Goal: Navigation & Orientation: Find specific page/section

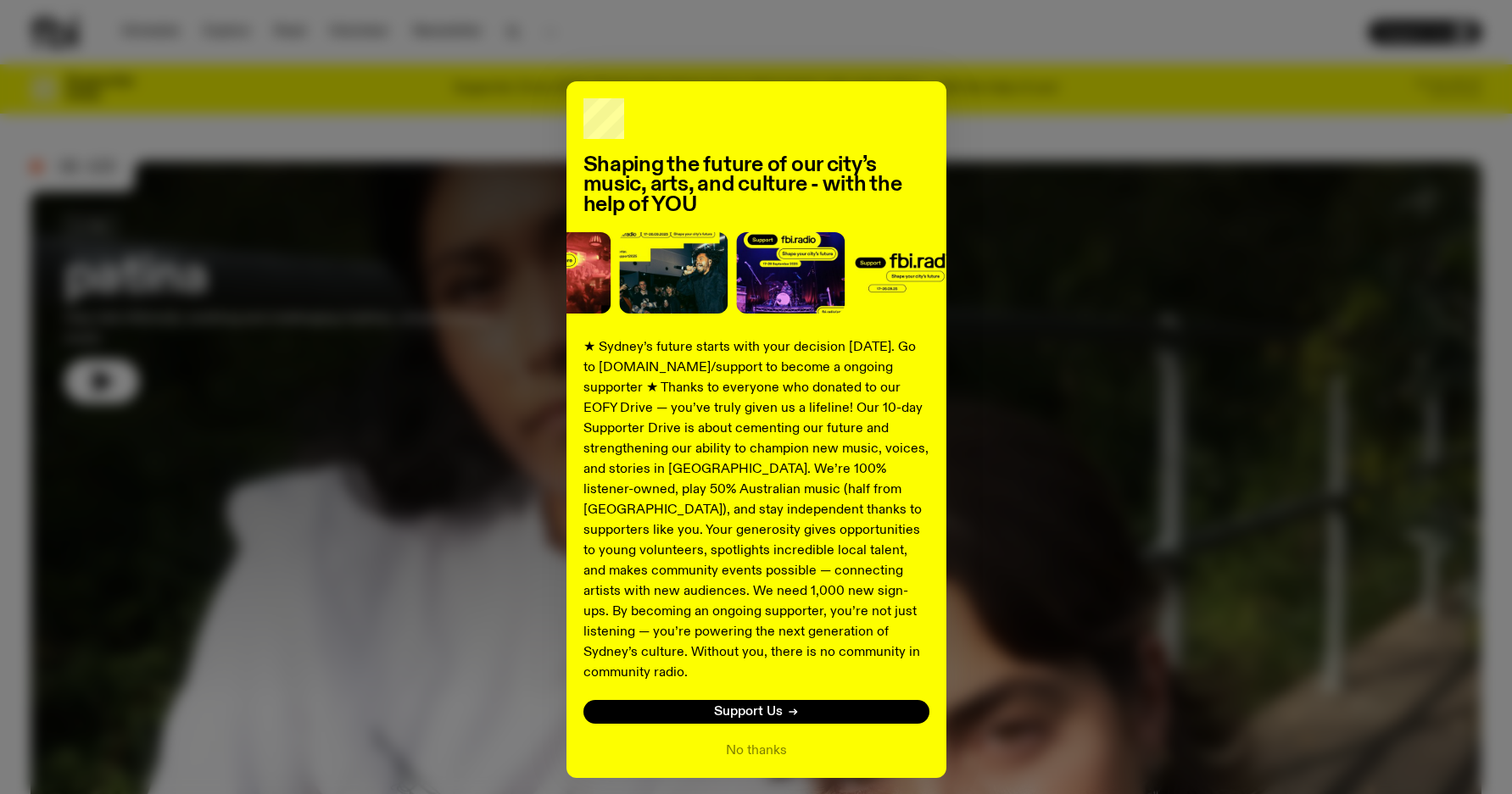
click at [1069, 254] on div "Shaping the future of our city’s music, arts, and culture - with the help of YO…" at bounding box center [756, 429] width 1451 height 697
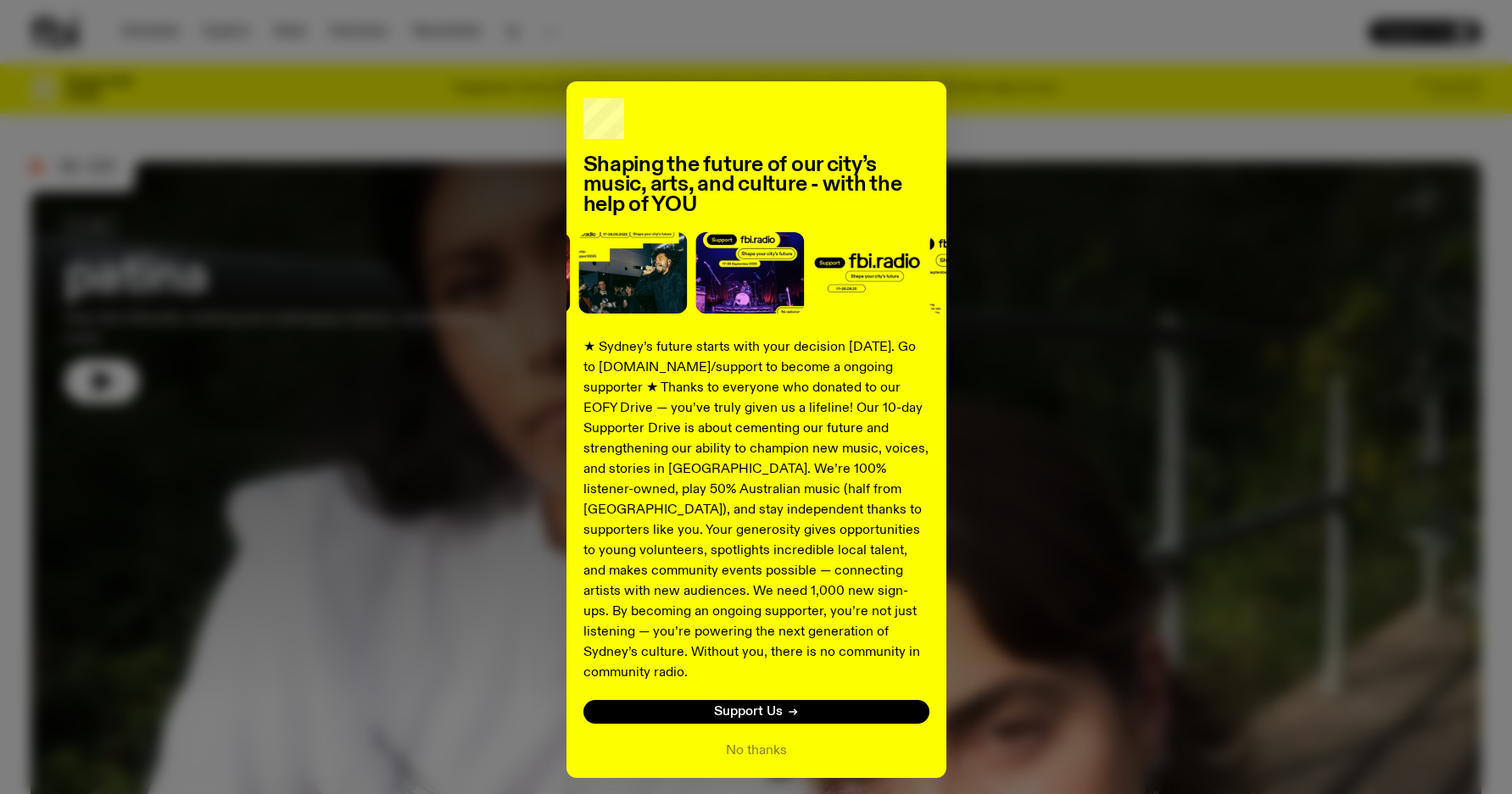
click at [1150, 223] on div "Shaping the future of our city’s music, arts, and culture - with the help of YO…" at bounding box center [756, 429] width 1451 height 697
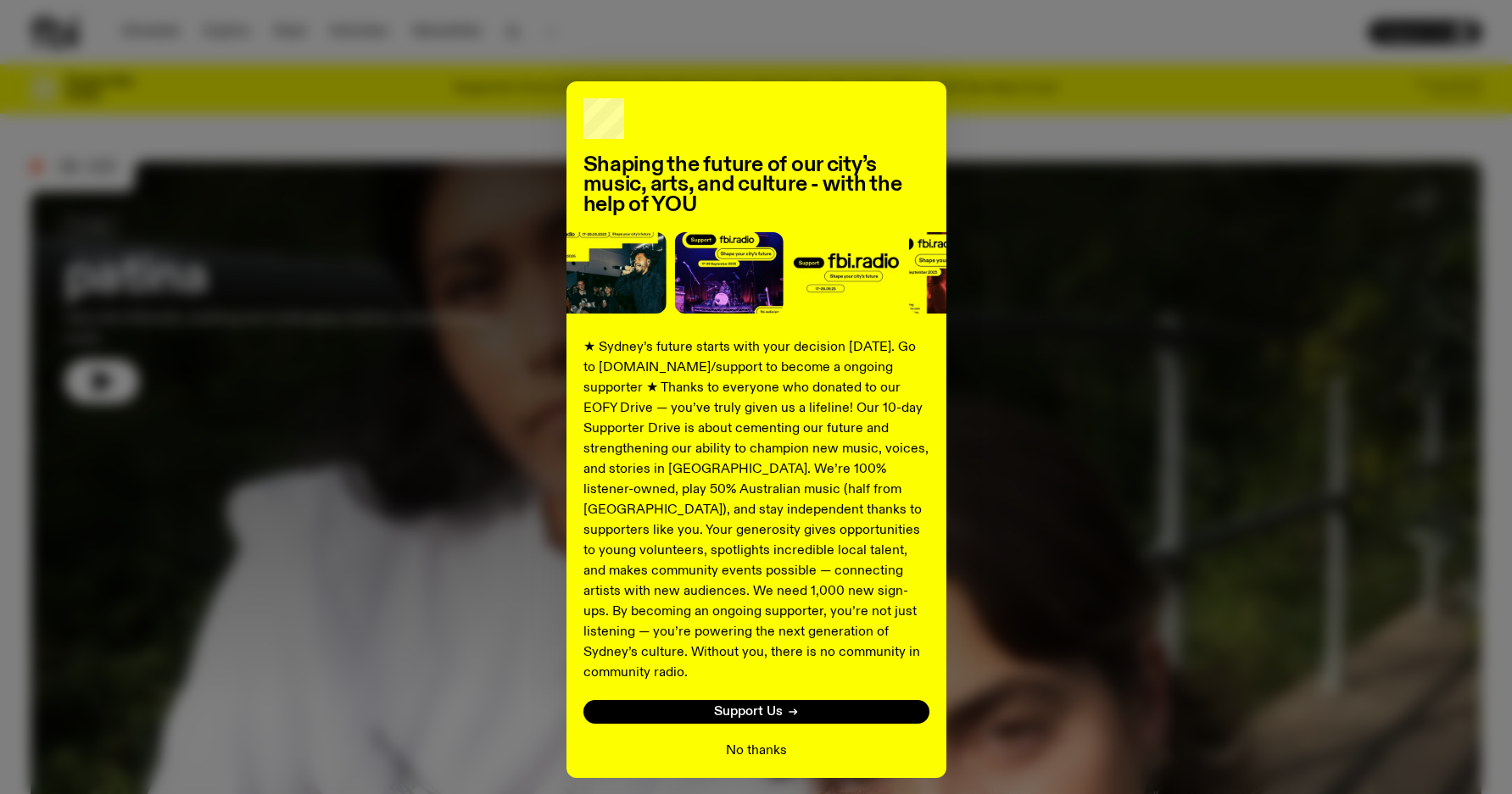
click at [747, 741] on button "No thanks" at bounding box center [756, 751] width 61 height 20
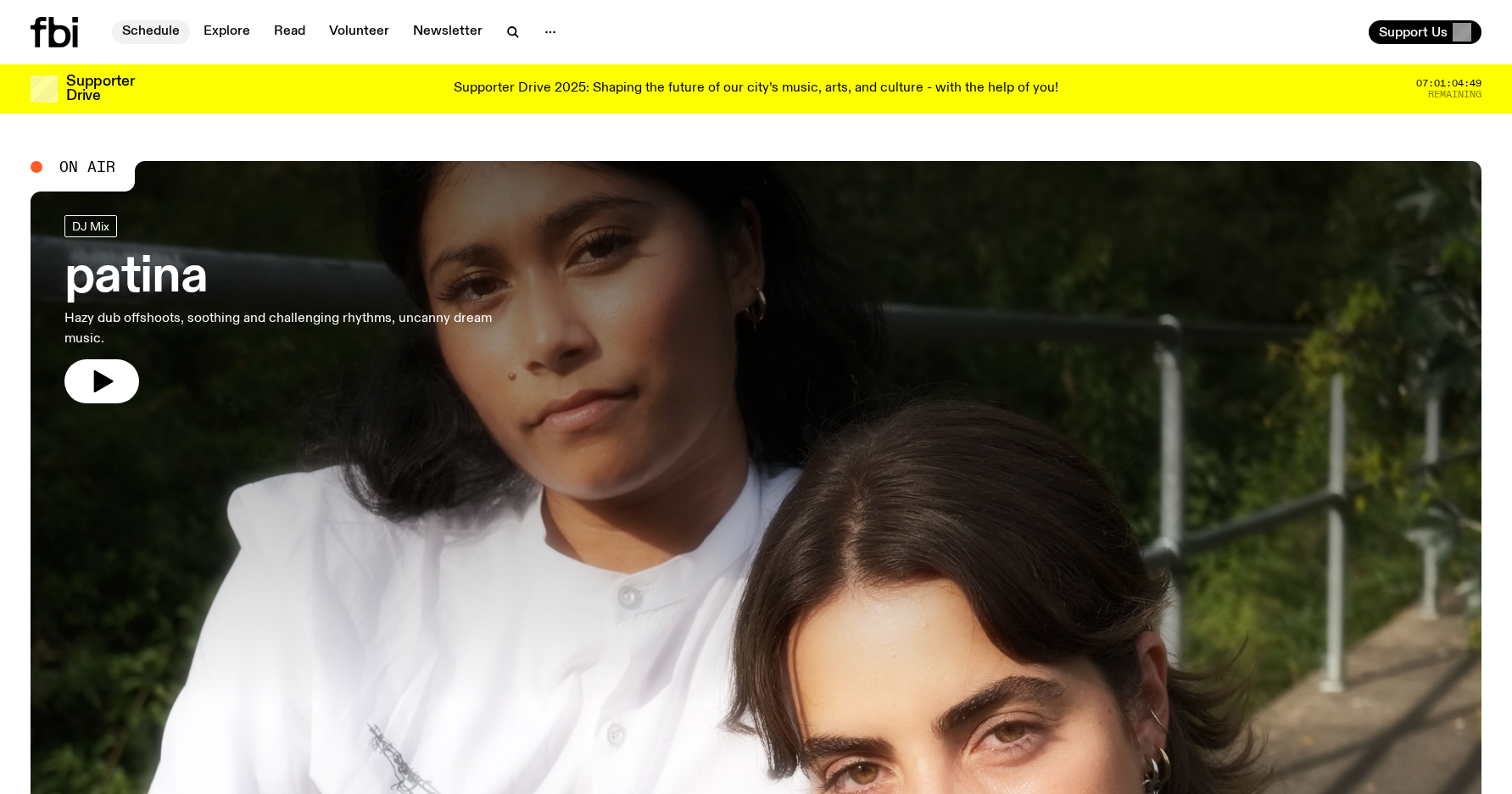
click at [153, 28] on link "Schedule" at bounding box center [150, 32] width 78 height 24
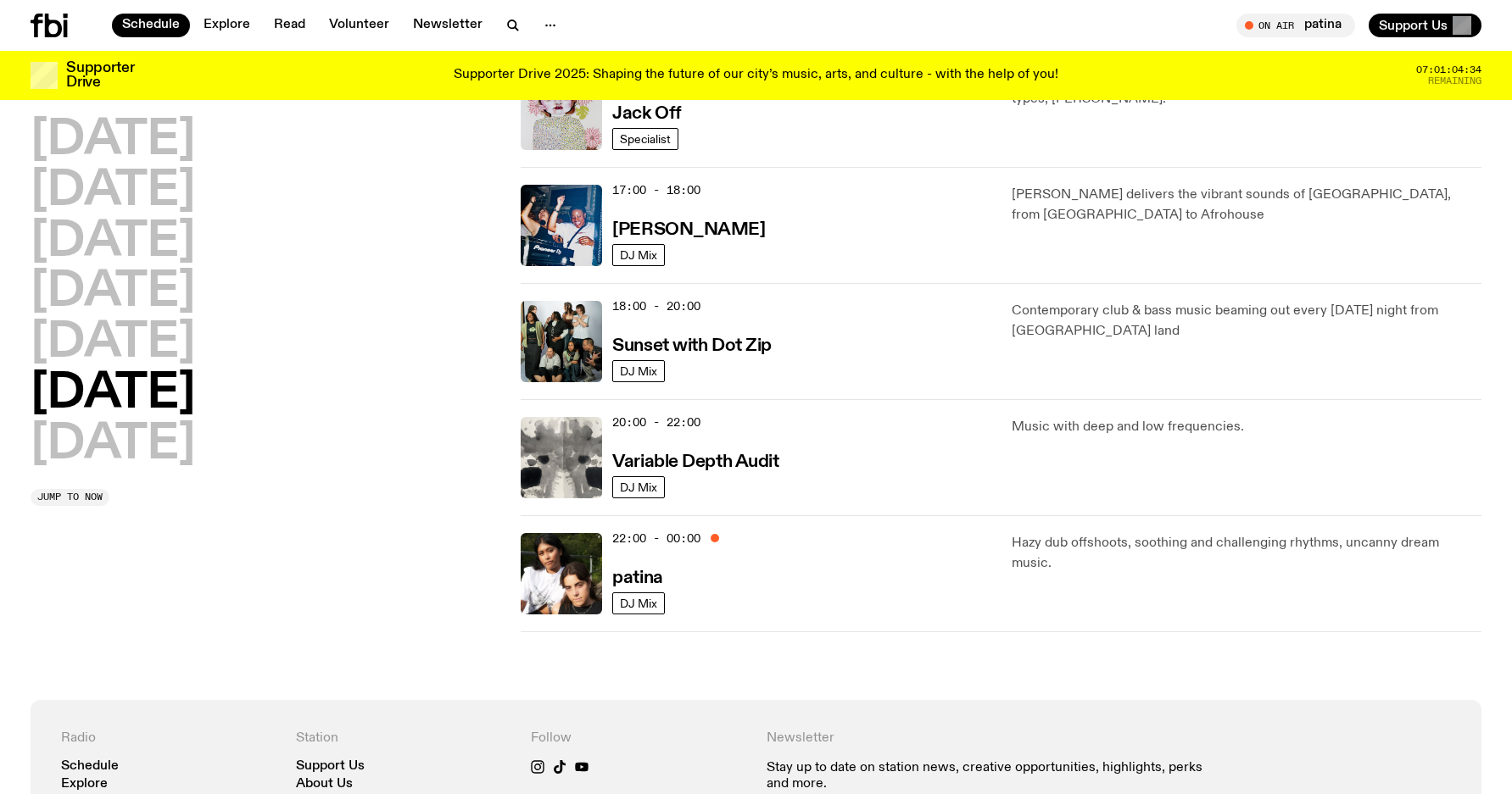
scroll to position [938, 0]
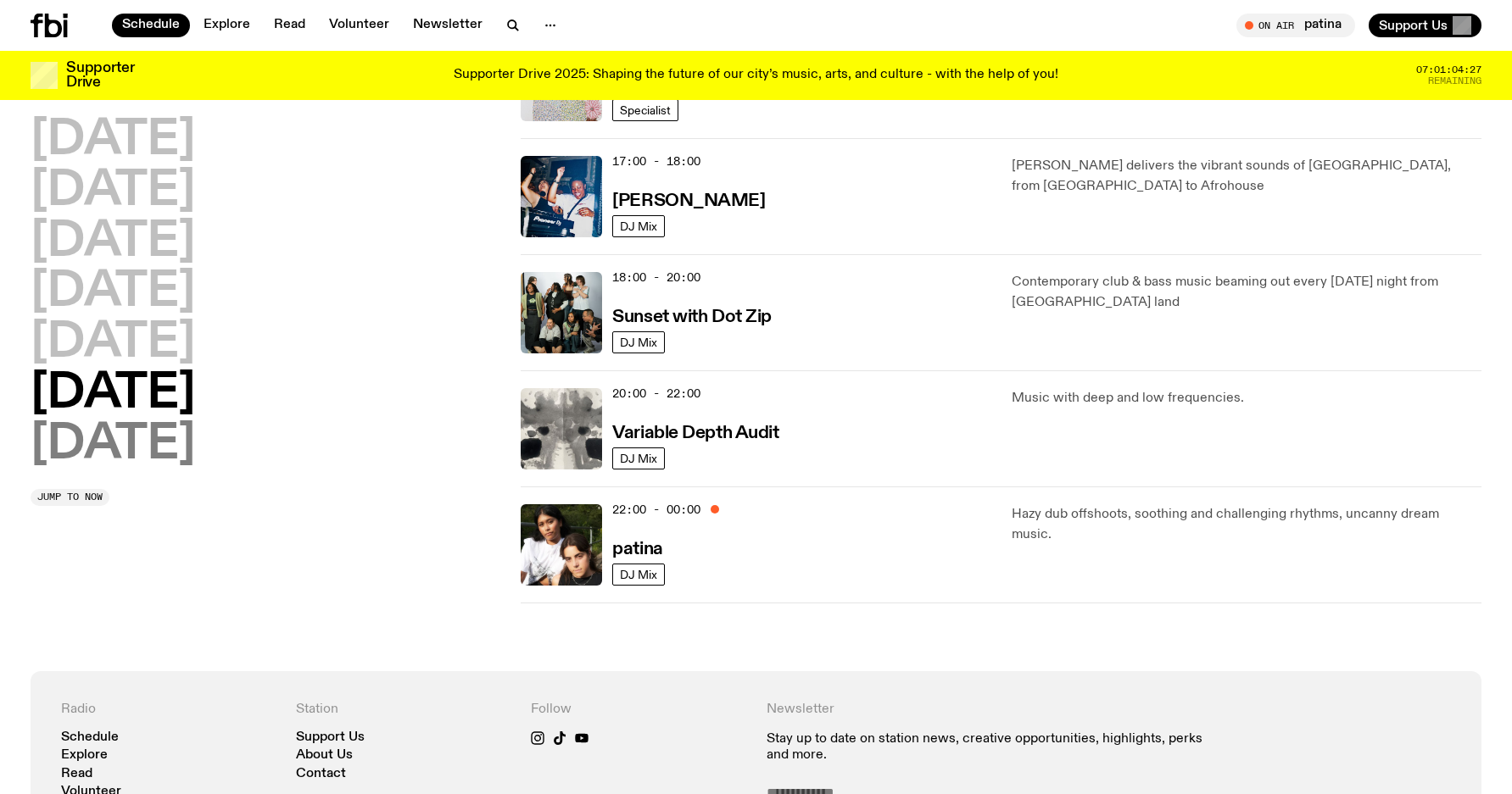
click at [142, 458] on h2 "[DATE]" at bounding box center [113, 445] width 165 height 48
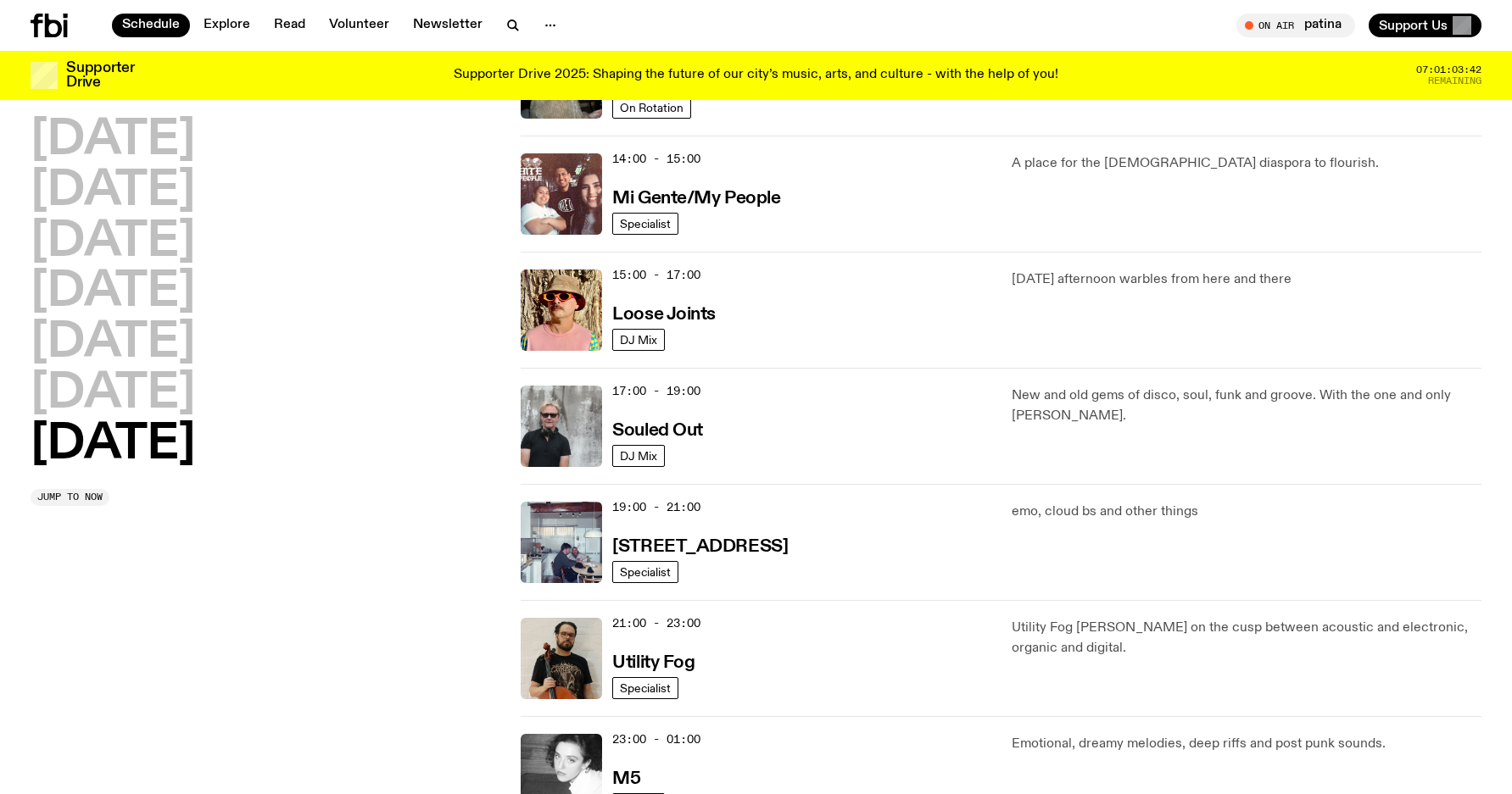
scroll to position [820, 0]
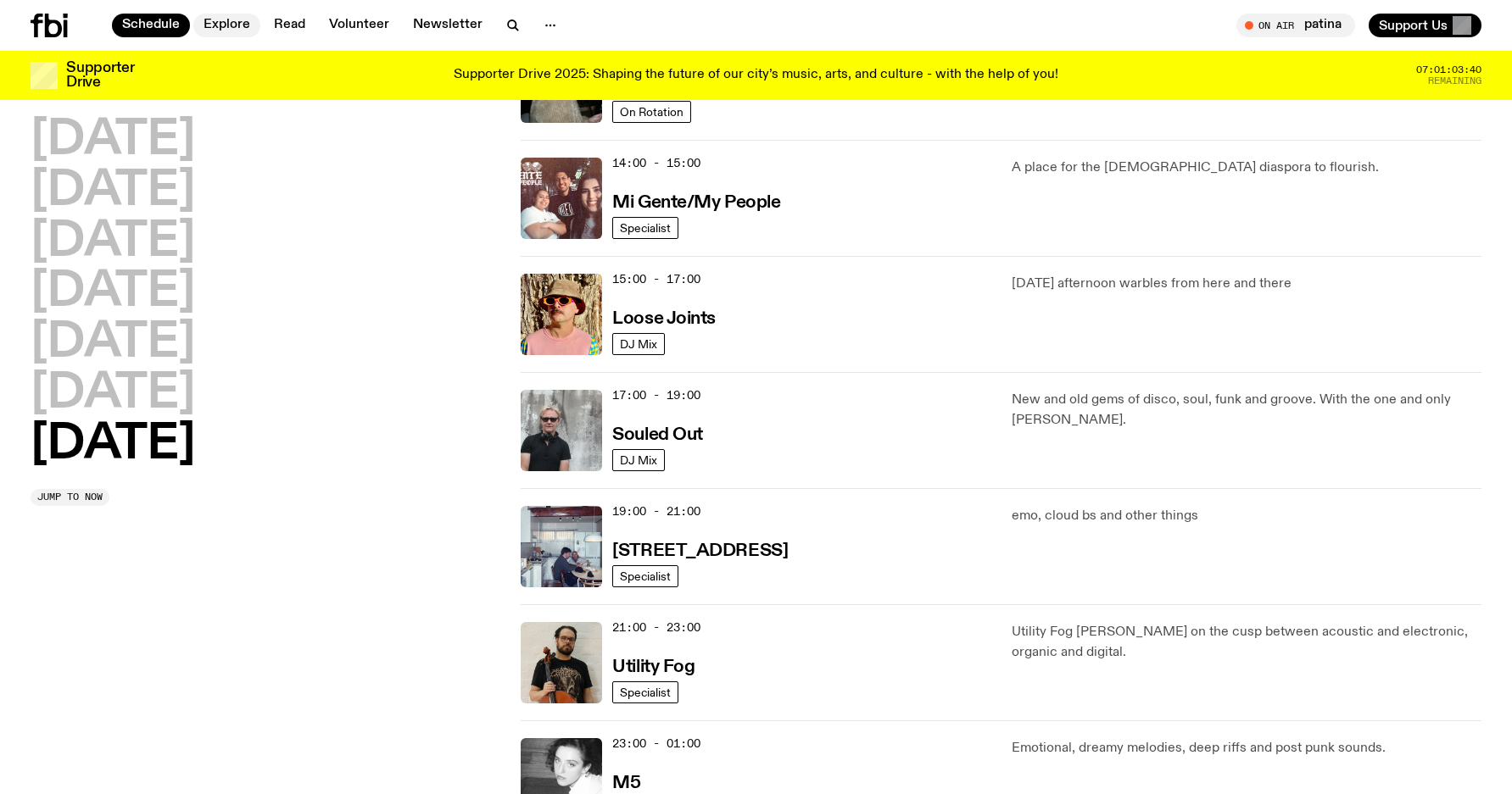
click at [223, 20] on link "Explore" at bounding box center [227, 26] width 67 height 24
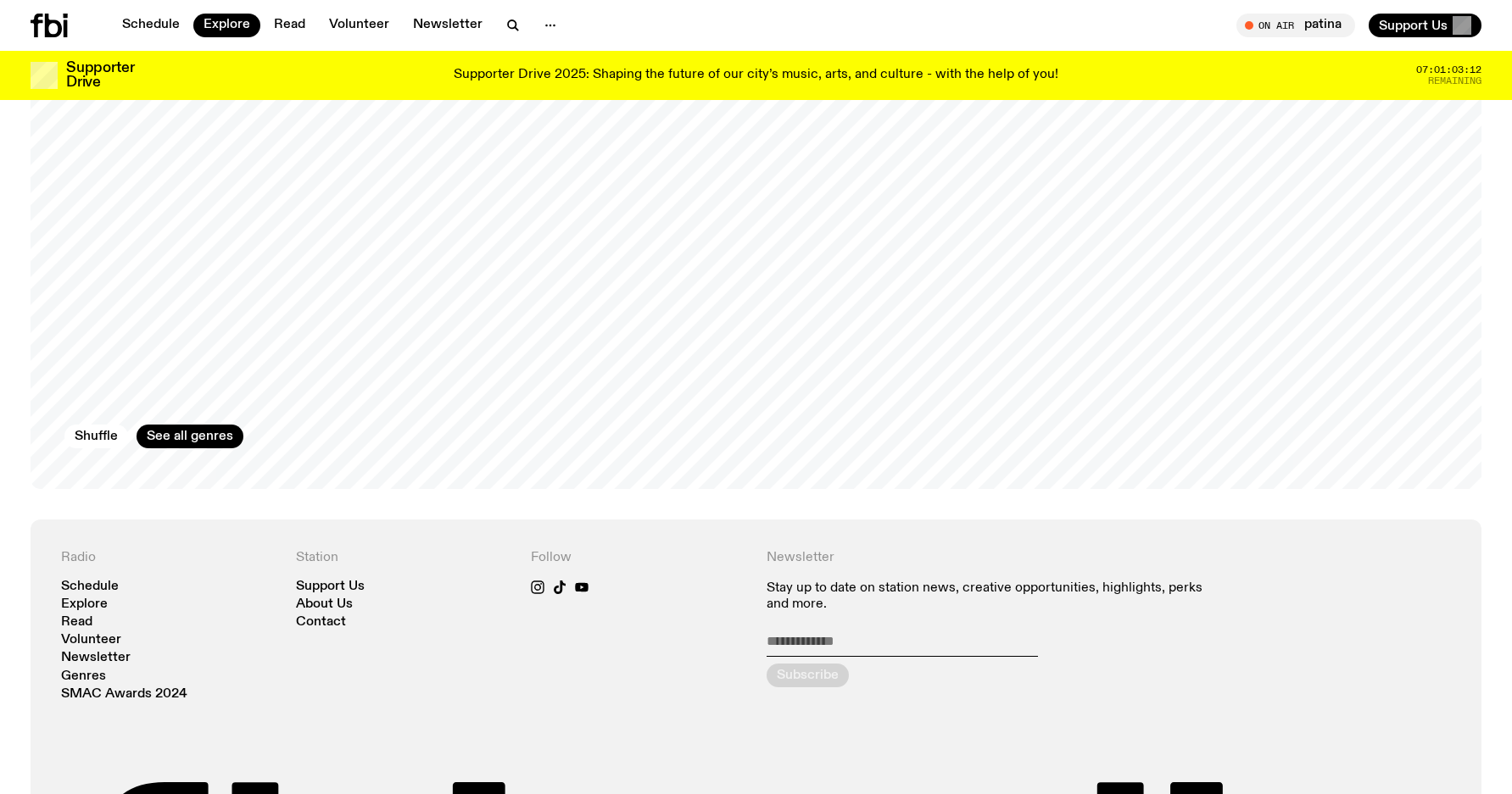
scroll to position [2913, 0]
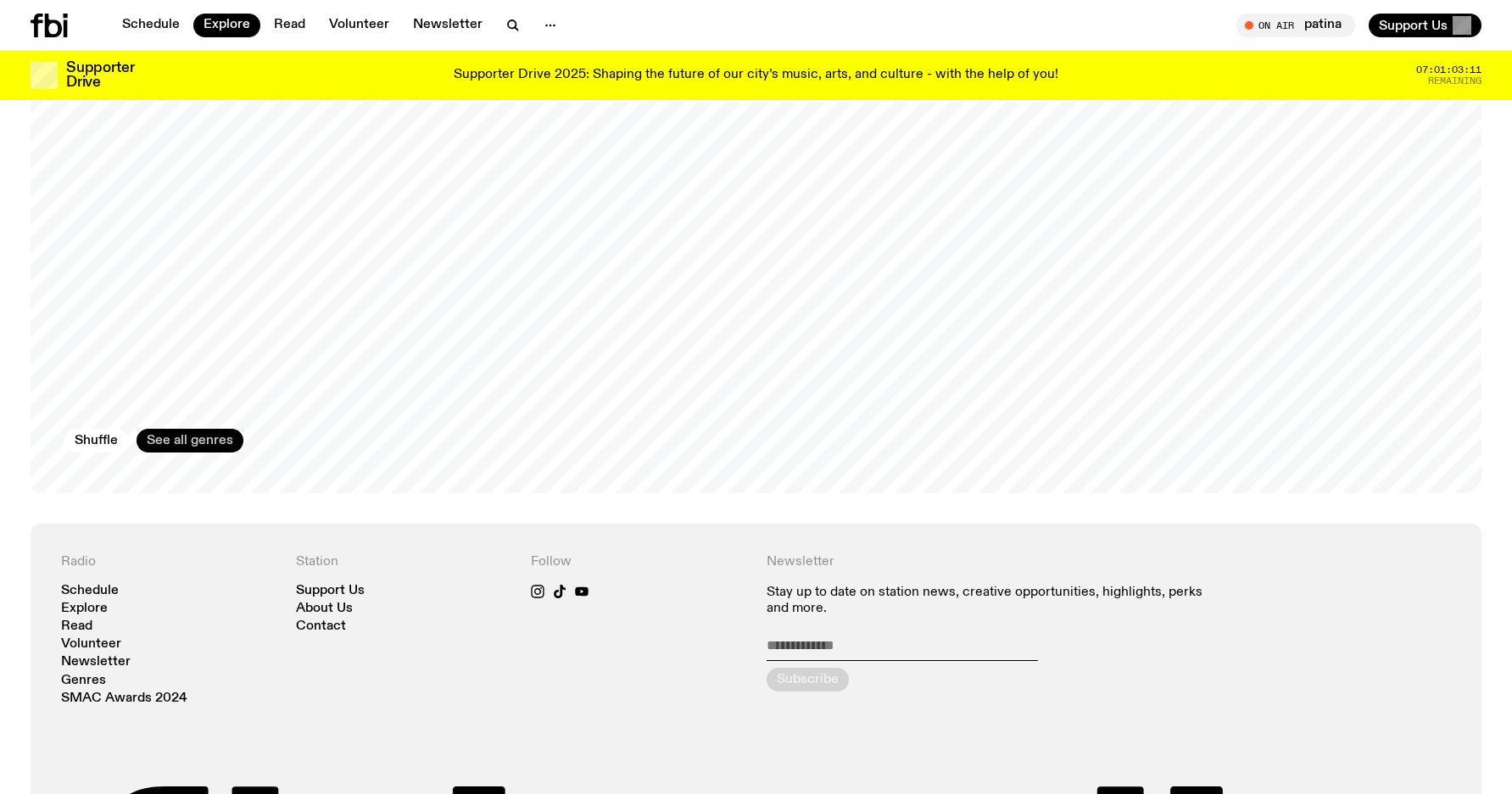
click at [198, 429] on link "See all genres" at bounding box center [189, 441] width 107 height 24
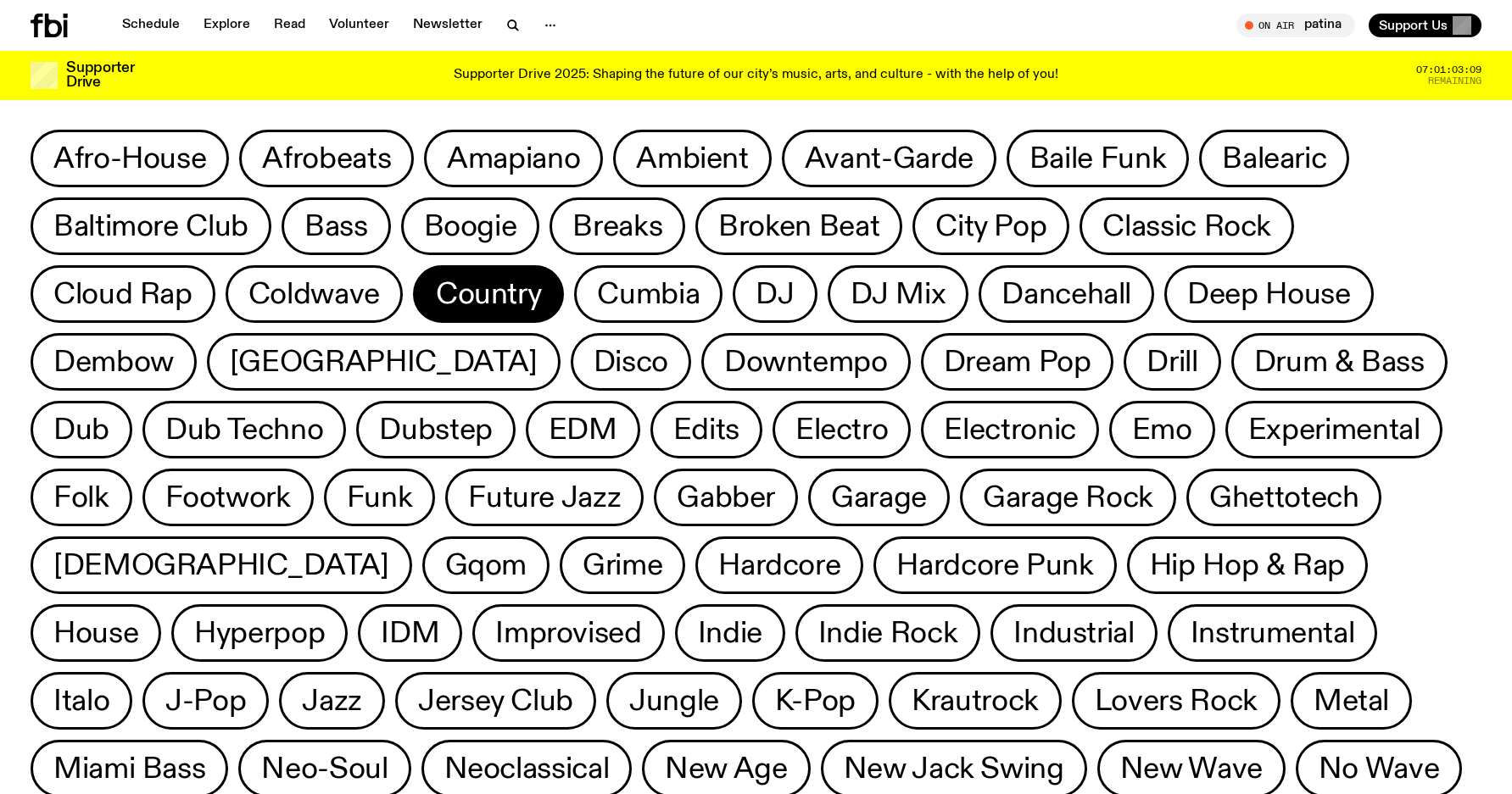
scroll to position [26, 0]
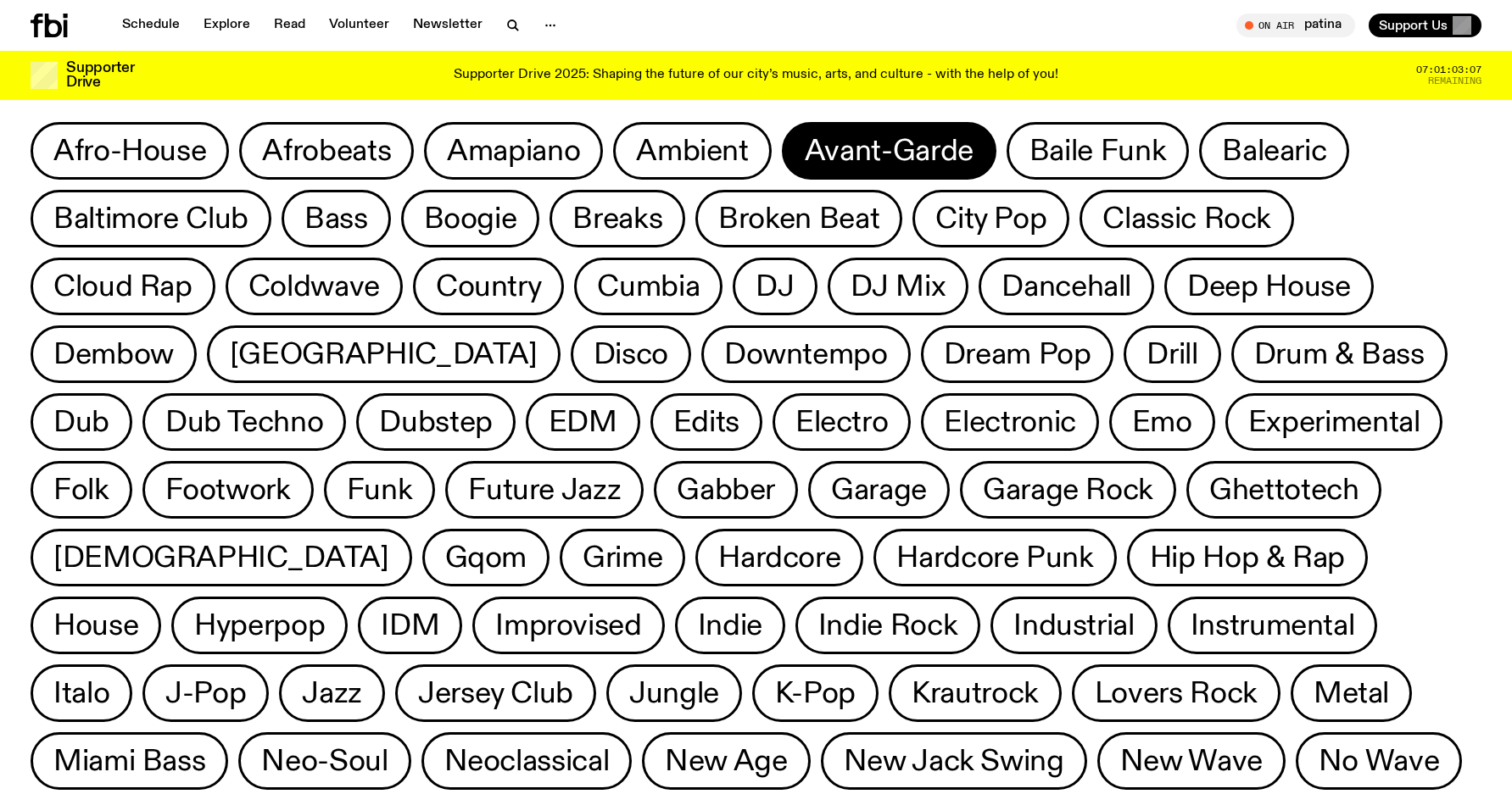
click at [863, 150] on span "Avant-Garde" at bounding box center [889, 151] width 169 height 33
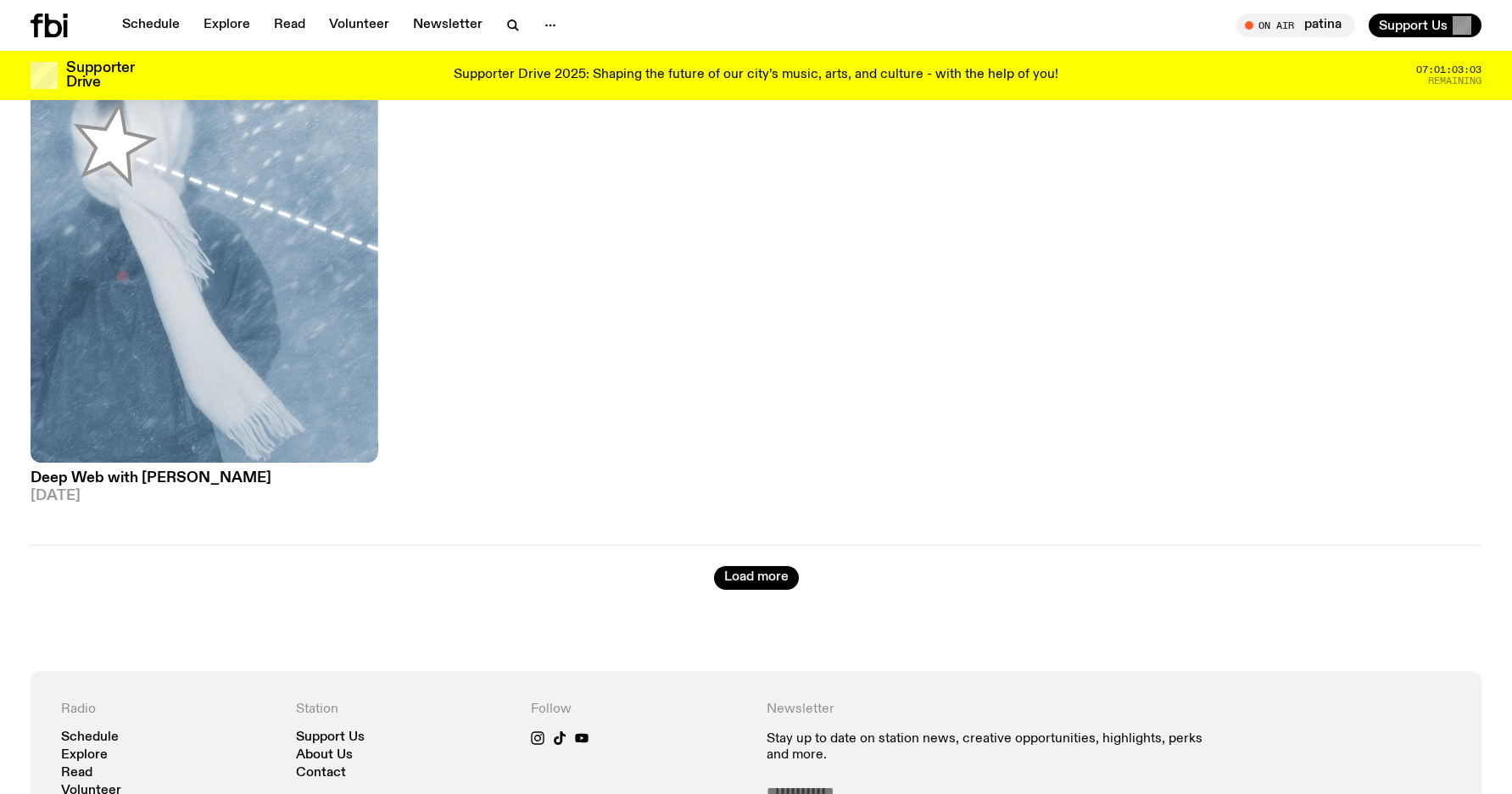
scroll to position [694, 0]
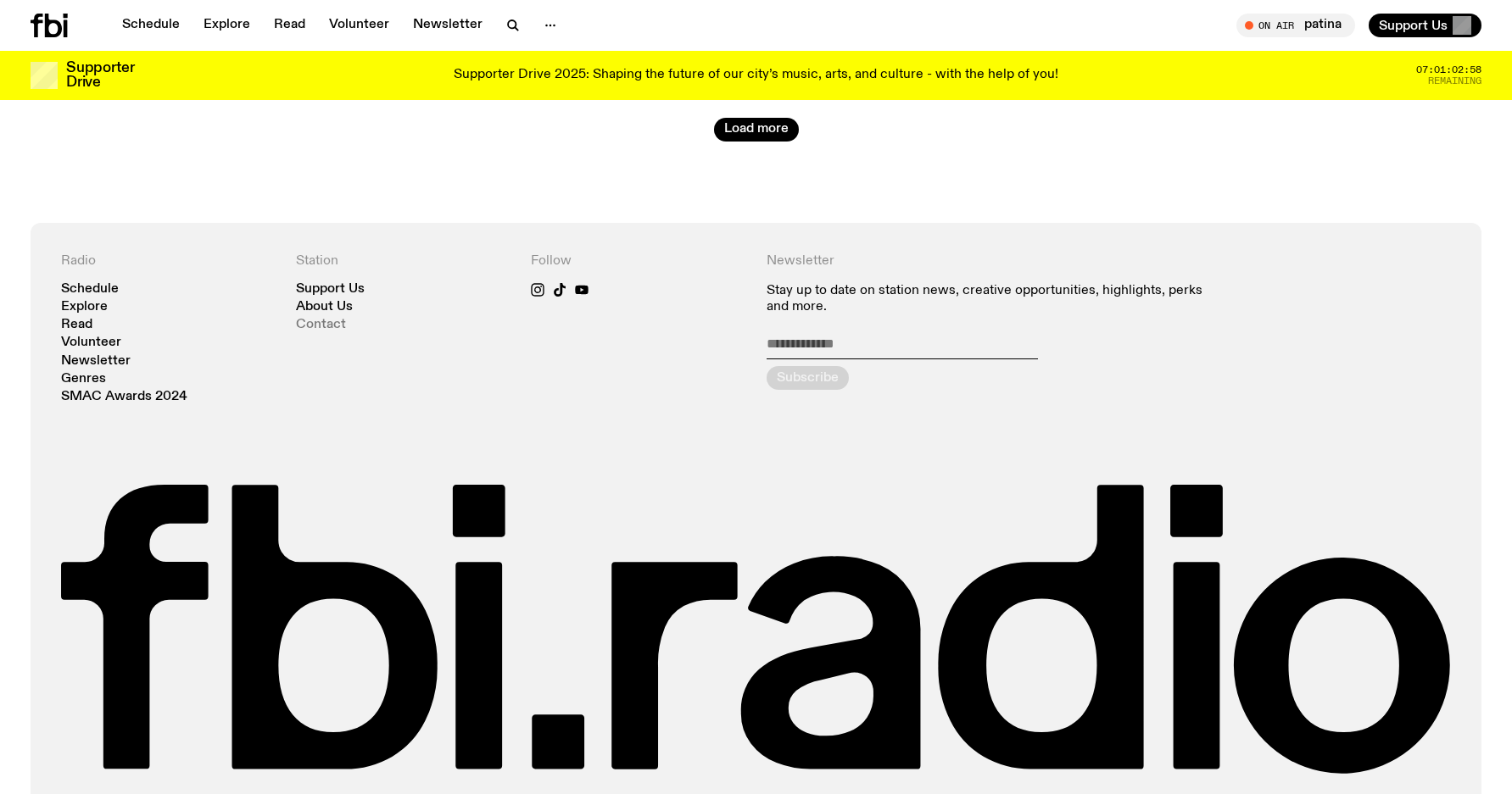
click at [330, 324] on link "Contact" at bounding box center [321, 325] width 50 height 13
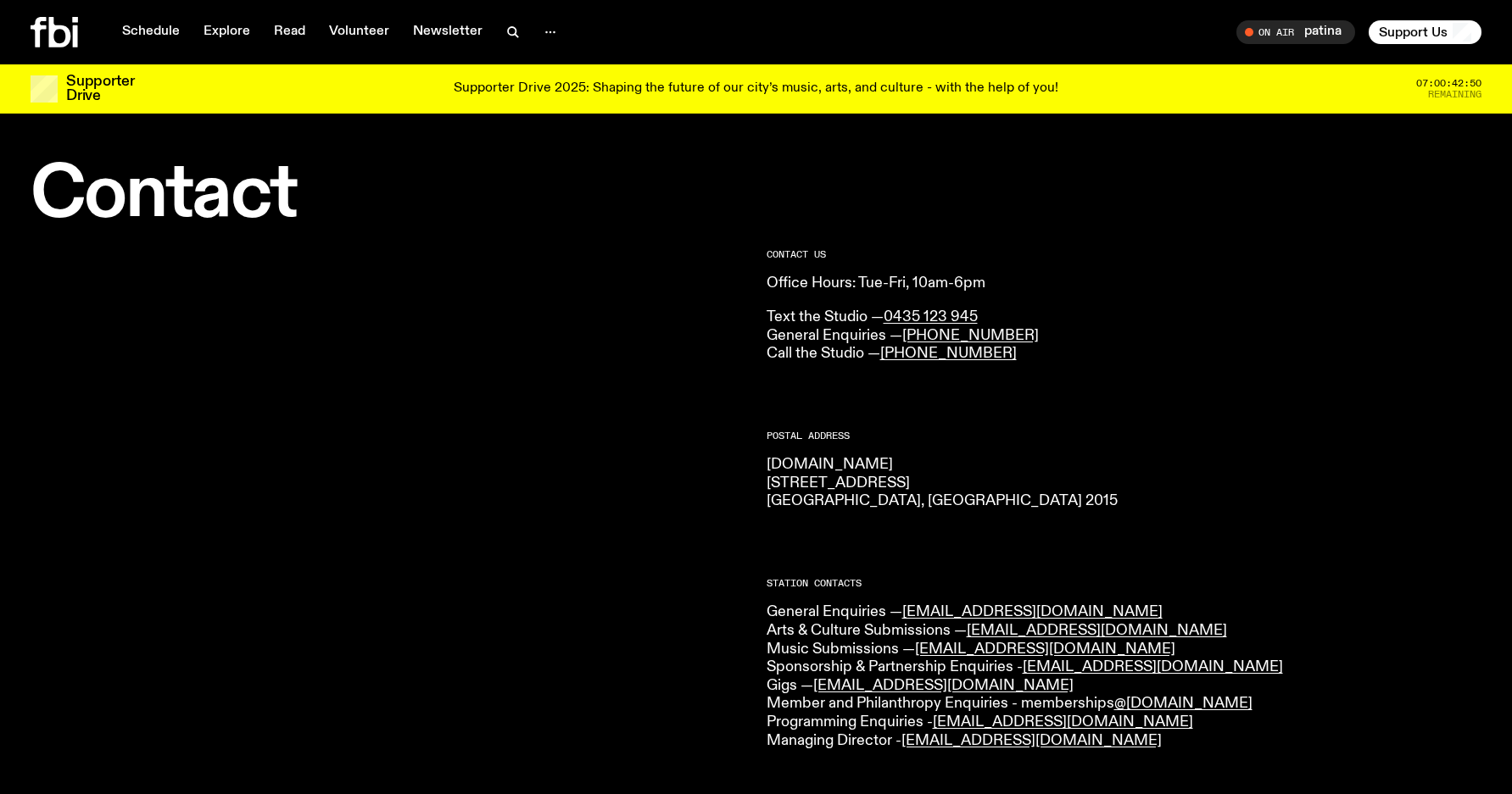
click at [46, 25] on icon at bounding box center [55, 32] width 48 height 31
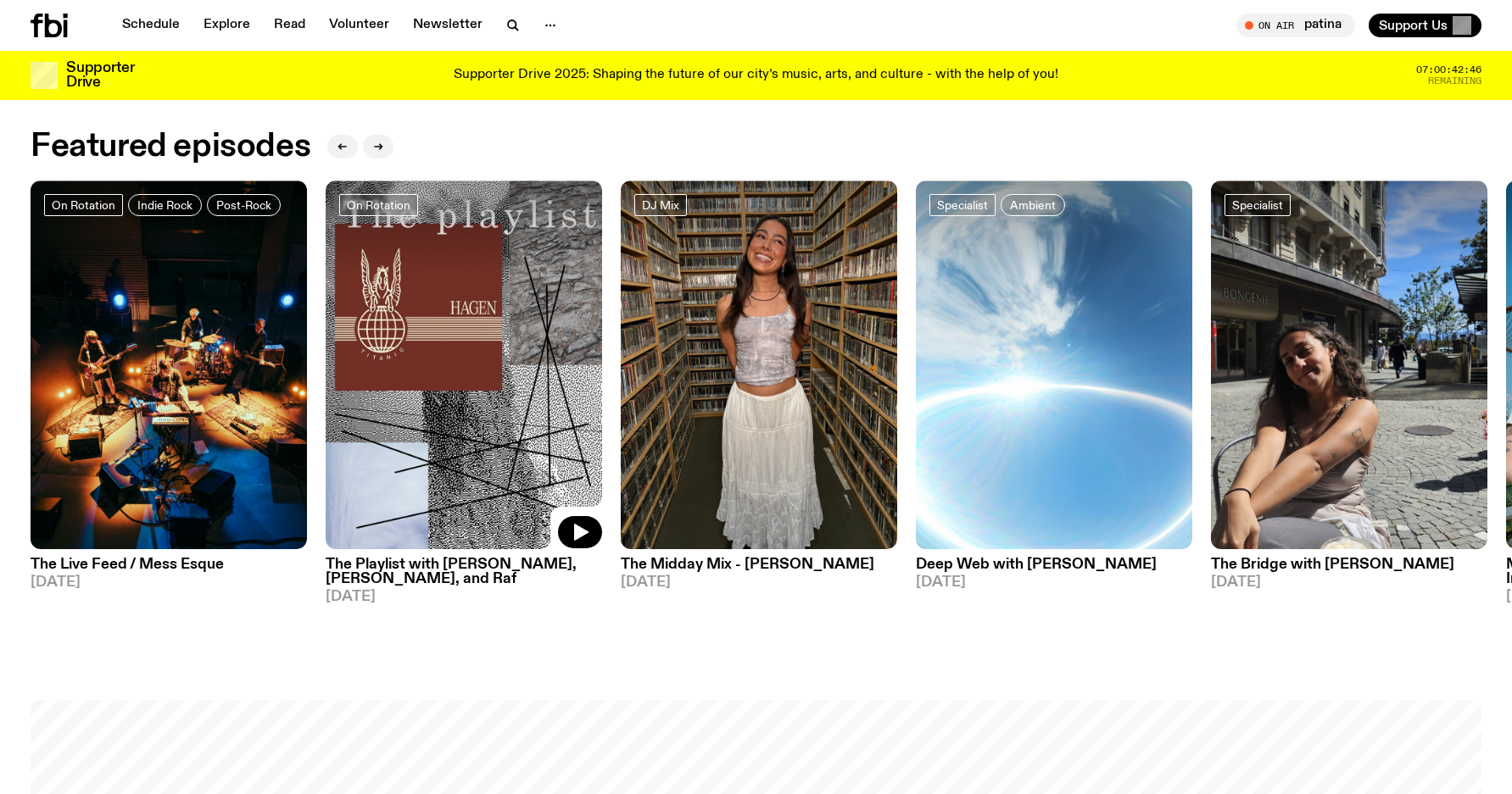
scroll to position [914, 0]
click at [385, 154] on button "button" at bounding box center [378, 148] width 31 height 24
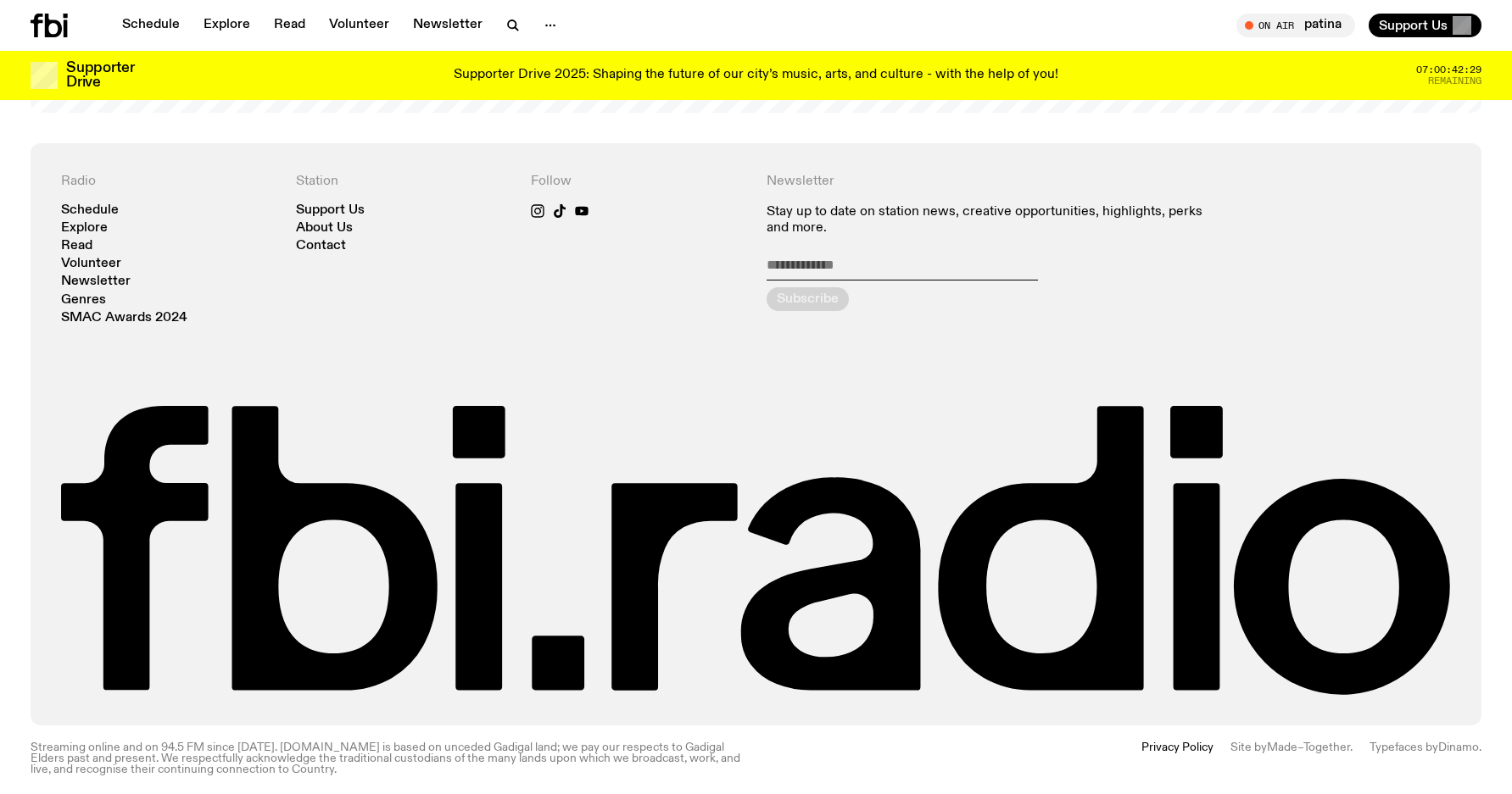
scroll to position [3978, 0]
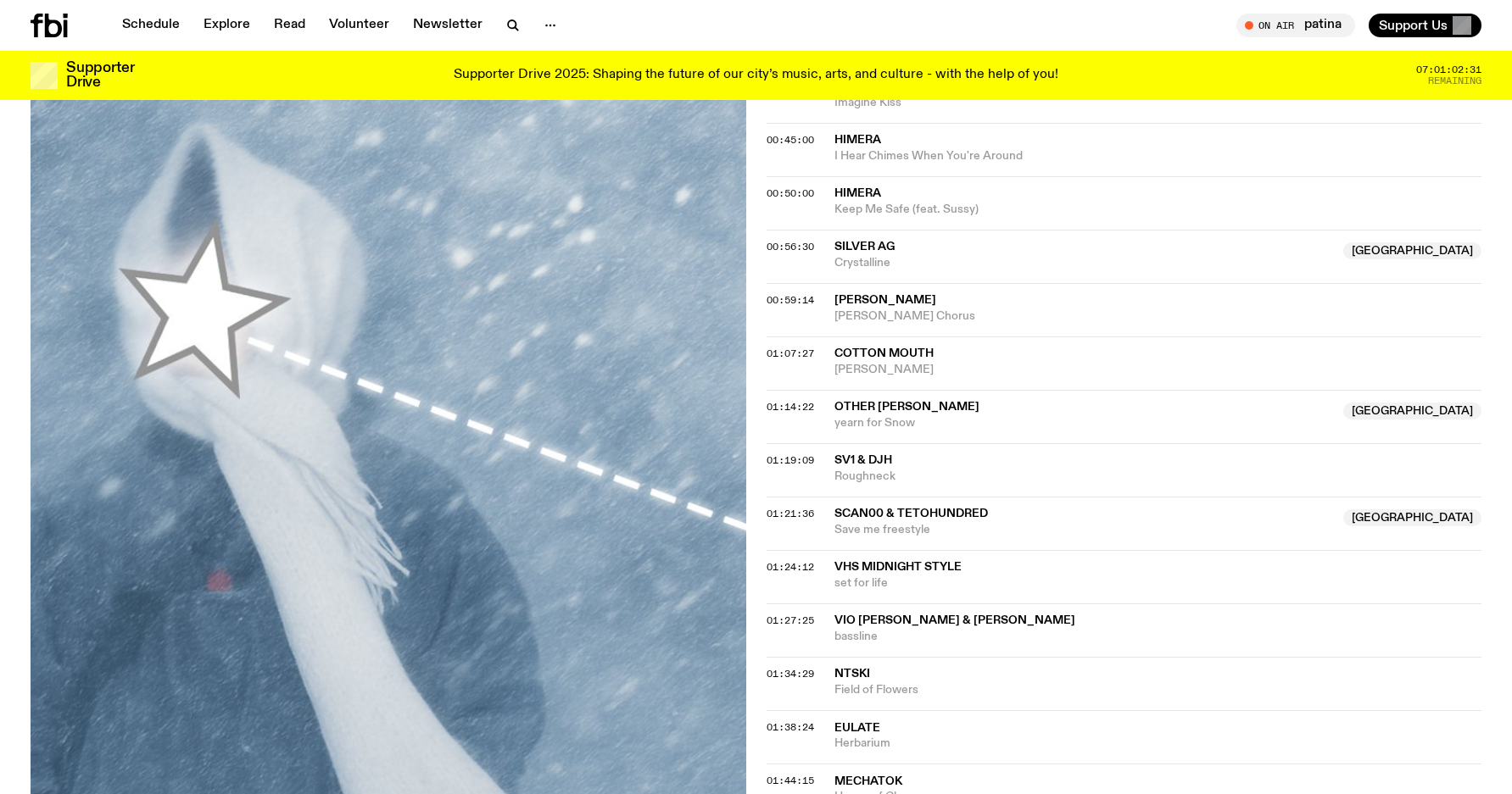
scroll to position [1168, 0]
